Goal: Task Accomplishment & Management: Manage account settings

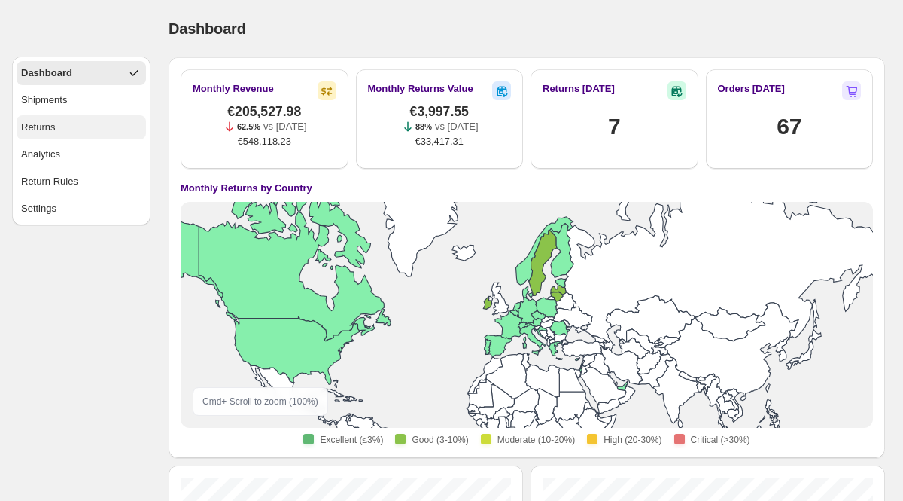
click at [87, 137] on button "Returns" at bounding box center [81, 127] width 129 height 24
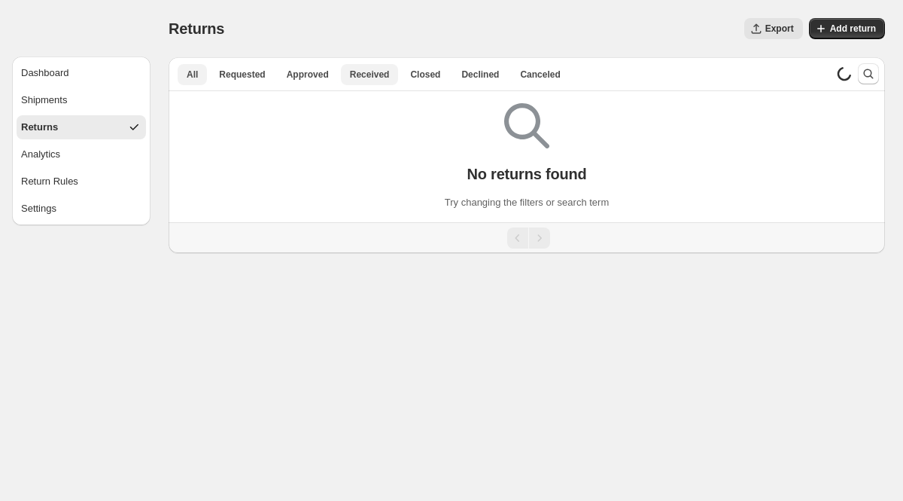
click at [365, 75] on span "Received" at bounding box center [370, 75] width 40 height 12
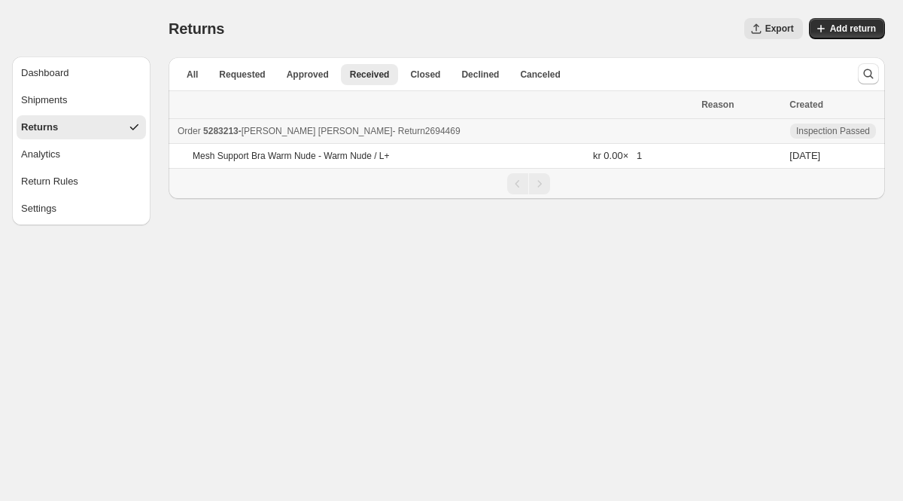
click at [233, 127] on span "5283213" at bounding box center [220, 131] width 35 height 11
click at [52, 97] on div "Shipments" at bounding box center [44, 100] width 46 height 15
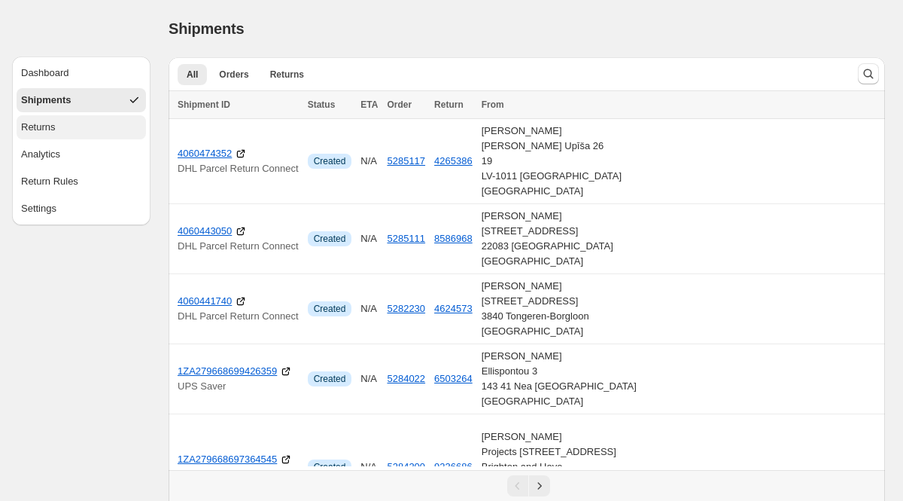
click at [57, 132] on button "Returns" at bounding box center [81, 127] width 129 height 24
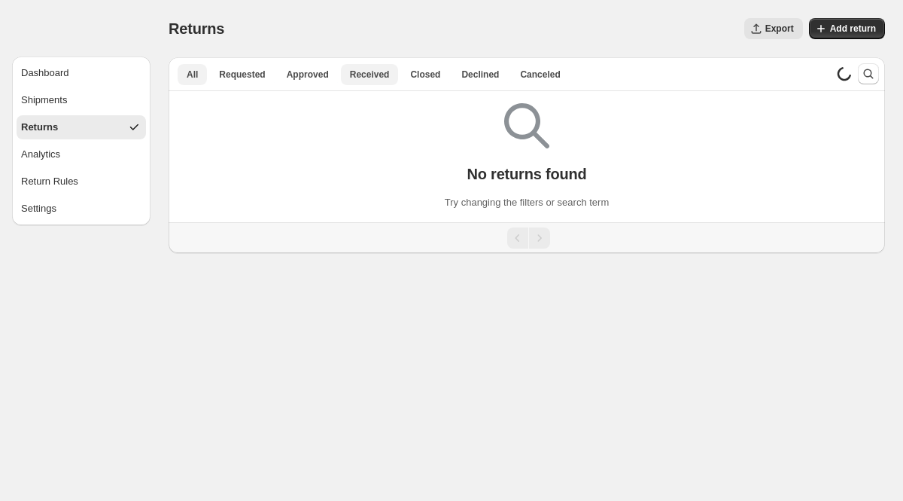
click at [369, 76] on span "Received" at bounding box center [370, 75] width 40 height 12
click at [498, 82] on button "Declined" at bounding box center [480, 74] width 56 height 21
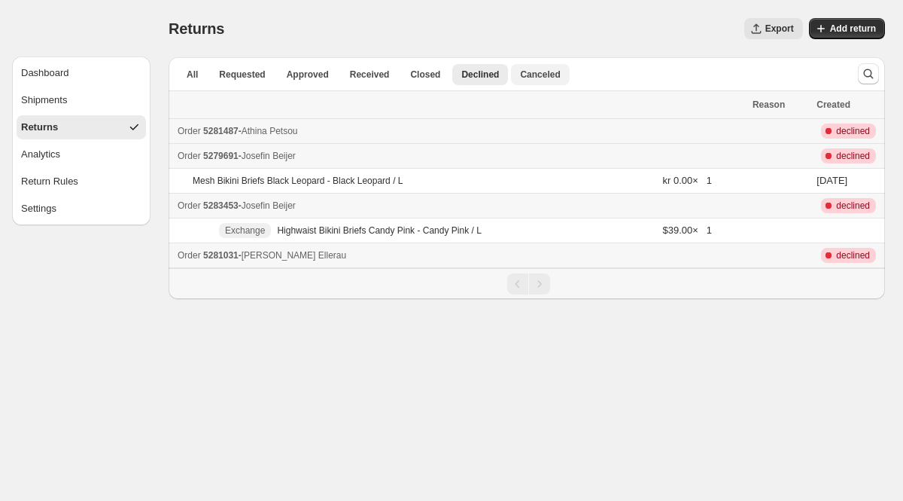
click at [531, 74] on span "Canceled" at bounding box center [540, 75] width 40 height 12
